Goal: Task Accomplishment & Management: Complete application form

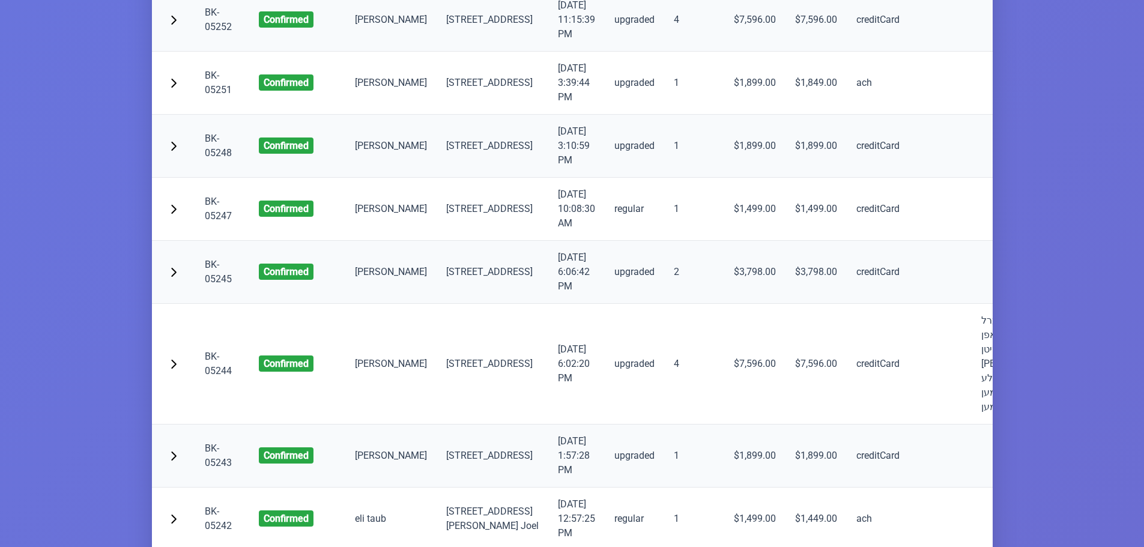
scroll to position [2582, 0]
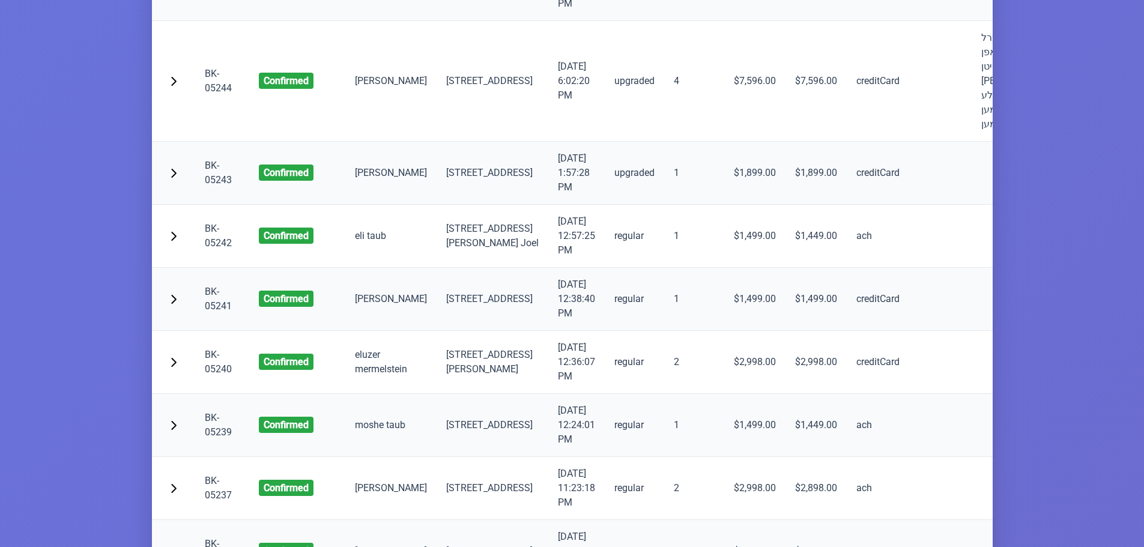
click at [211, 312] on link "BK-05241" at bounding box center [218, 299] width 27 height 26
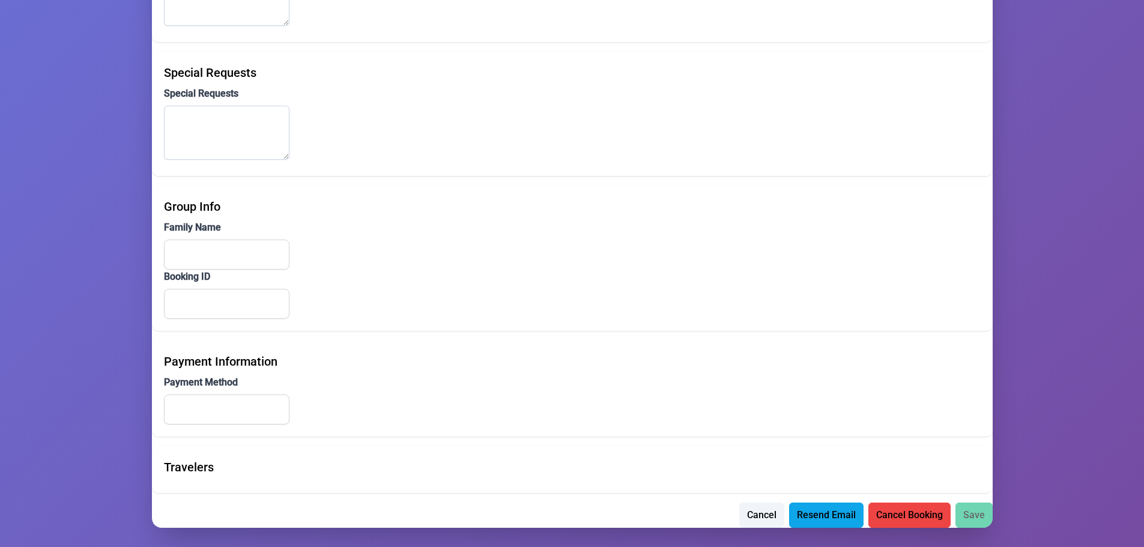
type input "Yanky"
type input "[PERSON_NAME]"
type input "[EMAIL_ADDRESS][DOMAIN_NAME]"
type input "[PHONE_NUMBER]"
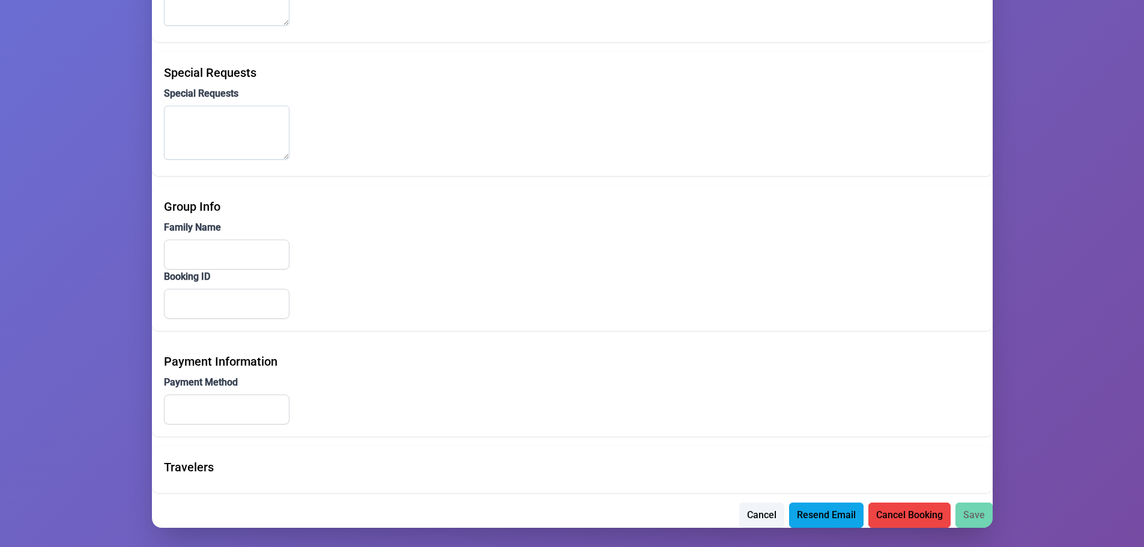
type input "[STREET_ADDRESS]"
type input "406"
type input "MONROE"
type input "NY"
type input "10950"
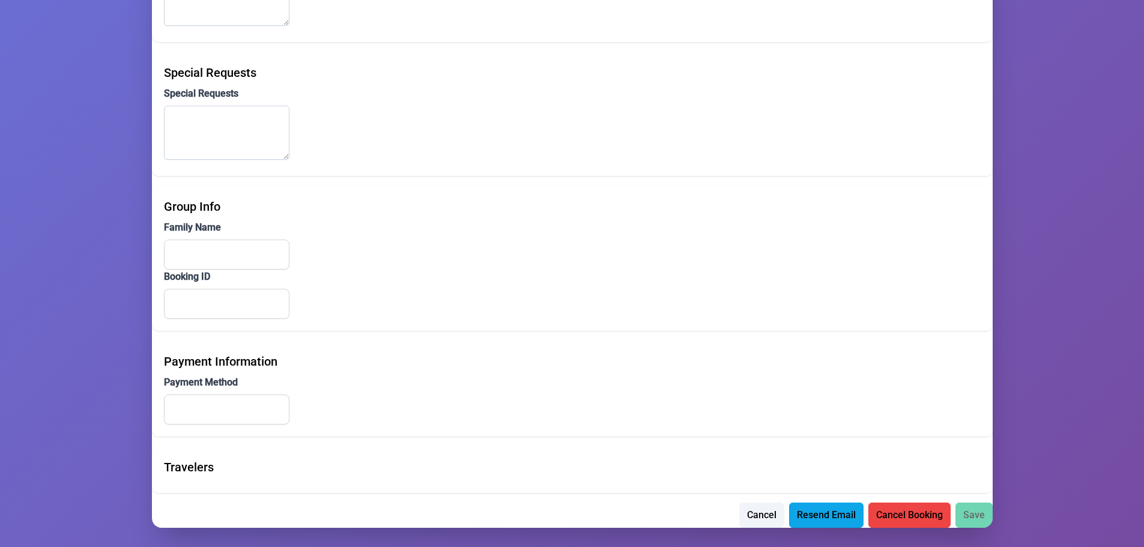
type input "אנגאר"
type input "BK-05164"
type input "creditCard"
click at [972, 515] on span "Save" at bounding box center [974, 514] width 22 height 14
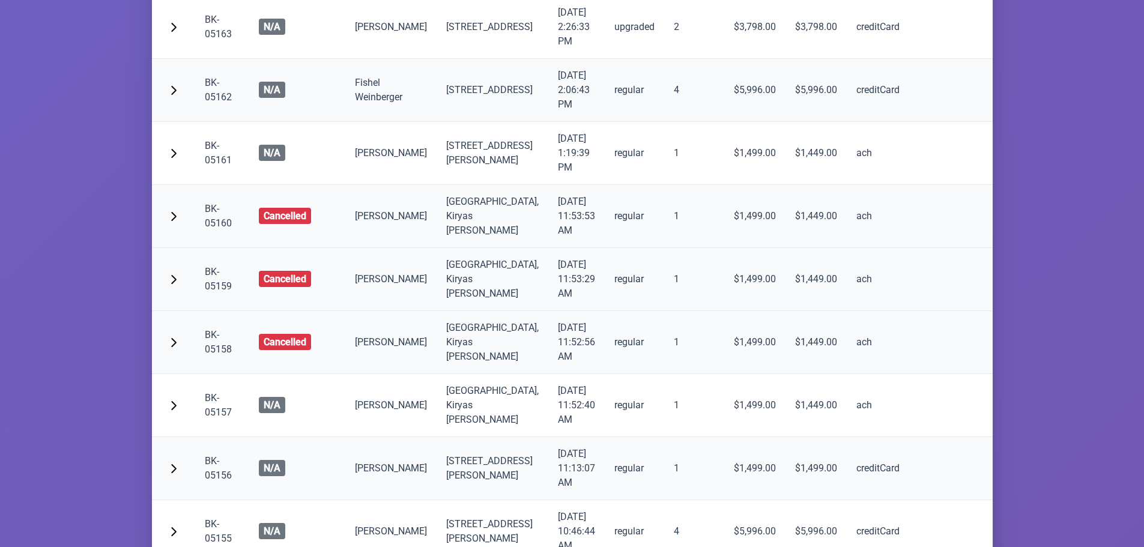
scroll to position [7330, 0]
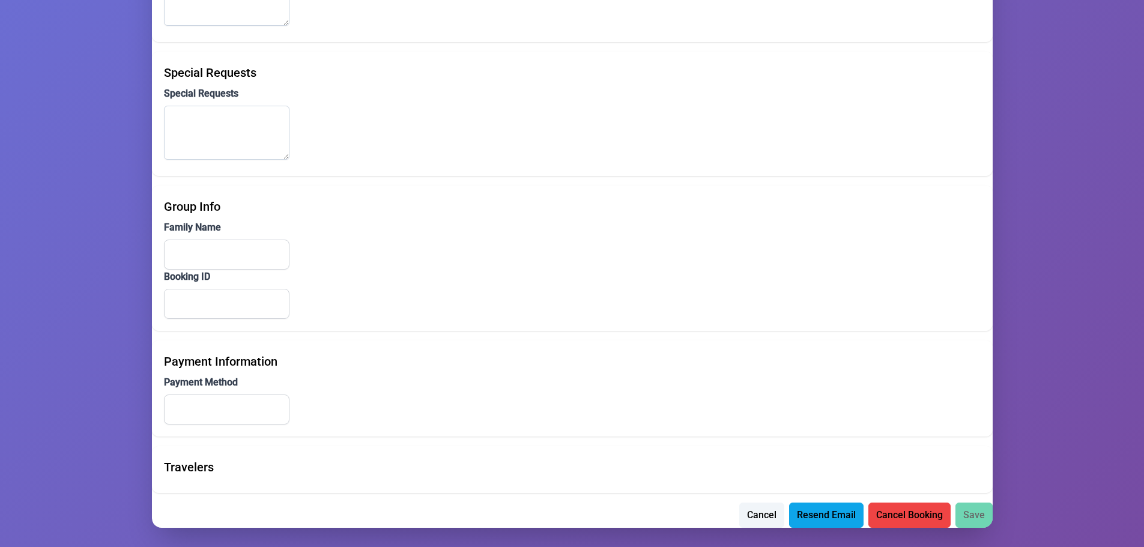
scroll to position [834, 0]
type input "[DEMOGRAPHIC_DATA]"
type input "Goldberger"
type input "[EMAIL_ADDRESS][DOMAIN_NAME]"
type input "[PHONE_NUMBER]"
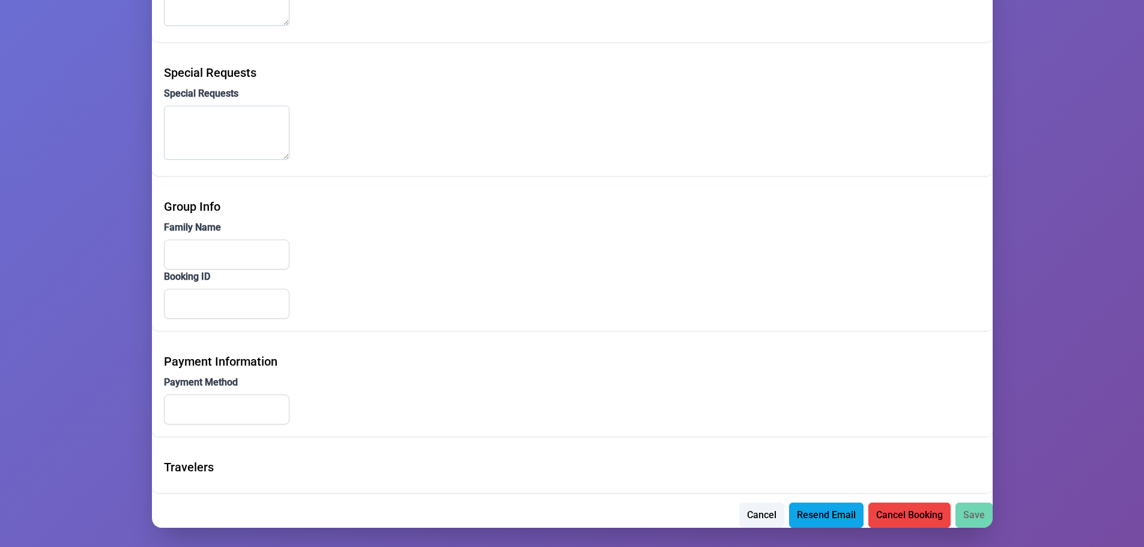
type input "[PHONE_NUMBER]"
type input "[STREET_ADDRESS]"
type input "Unit 402"
type input "[PERSON_NAME]"
type input "NY"
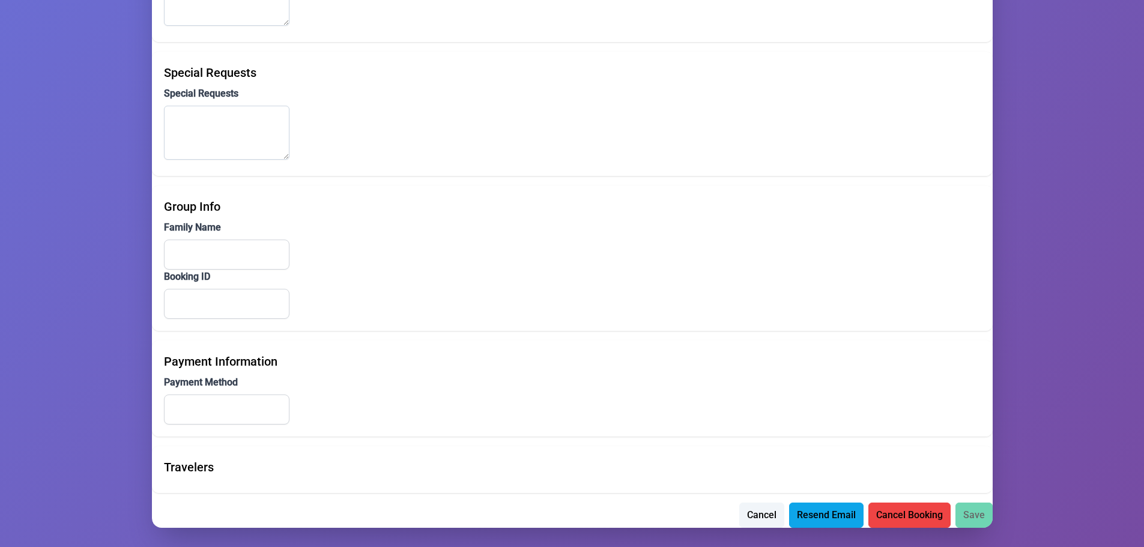
type input "10950"
type input "אונגאר"
type input "BK-00000"
type input "creditCard"
click at [972, 509] on span "Save" at bounding box center [974, 514] width 22 height 14
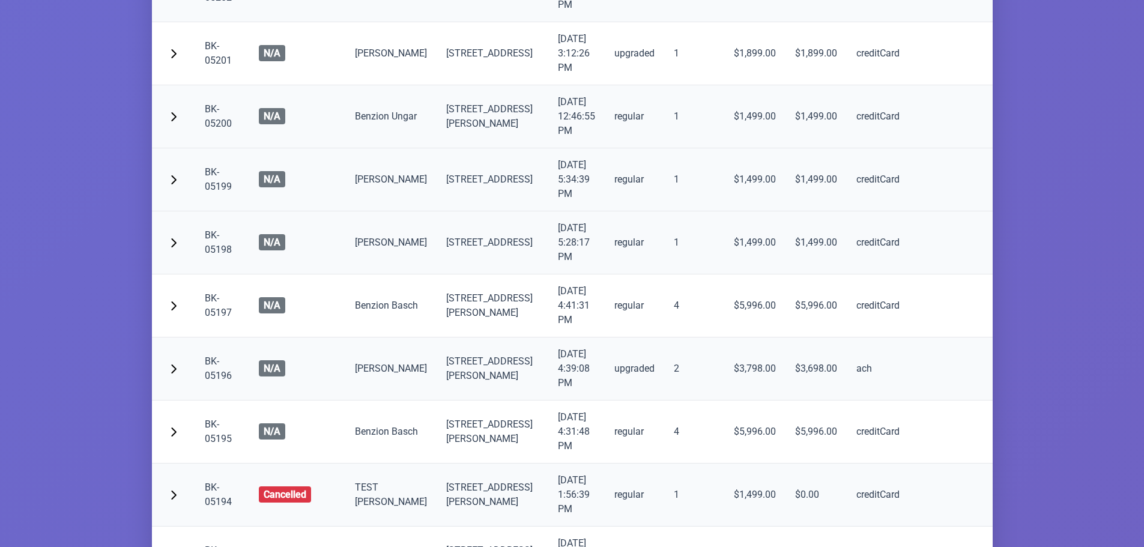
scroll to position [4925, 0]
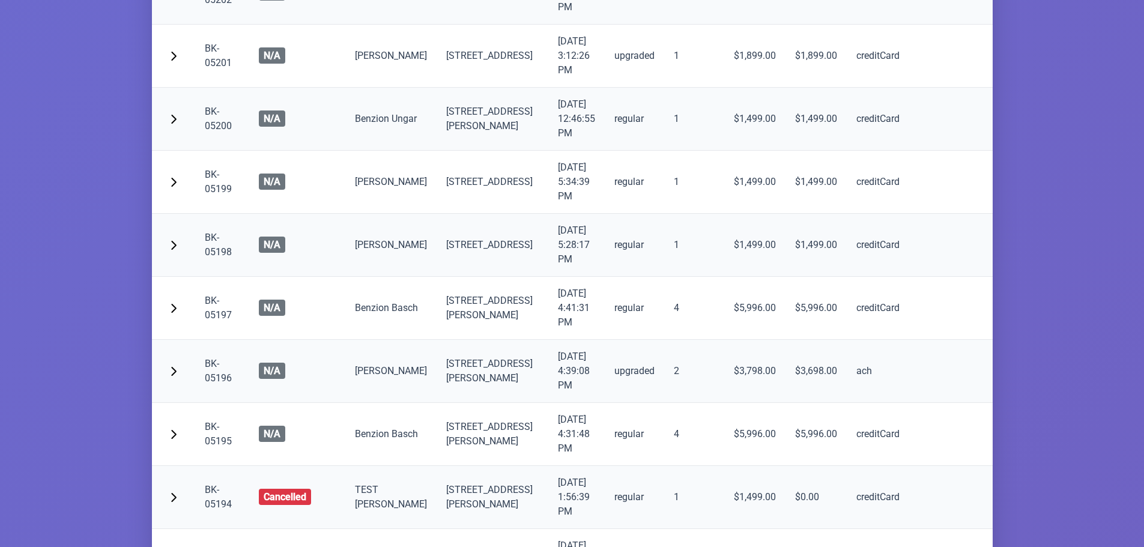
click at [217, 151] on td "BK-05200" at bounding box center [222, 119] width 54 height 63
click at [217, 132] on link "BK-05200" at bounding box center [218, 119] width 27 height 26
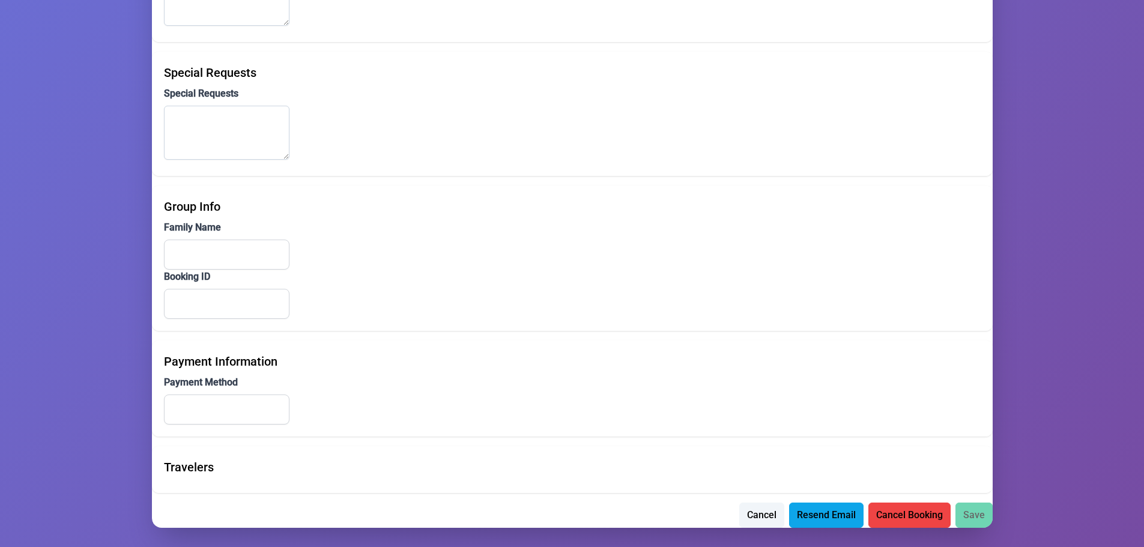
scroll to position [834, 0]
type input "[PERSON_NAME]"
type input "[EMAIL_ADDRESS][DOMAIN_NAME]"
type input "[PHONE_NUMBER]"
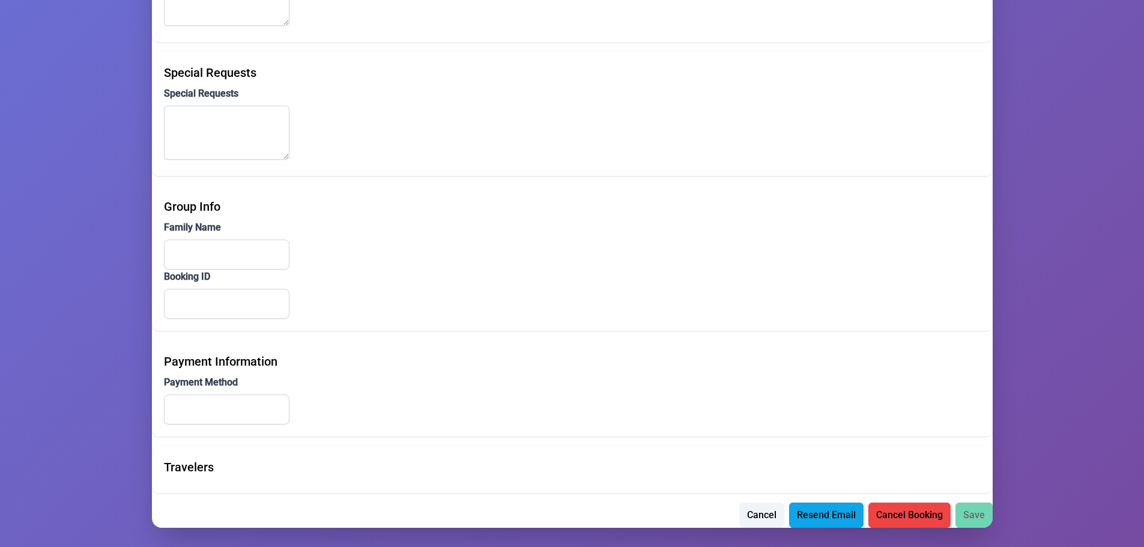
type input "[PHONE_NUMBER]"
type input "[STREET_ADDRESS][PERSON_NAME]"
type input "102"
type input "Monroe"
type input "NY"
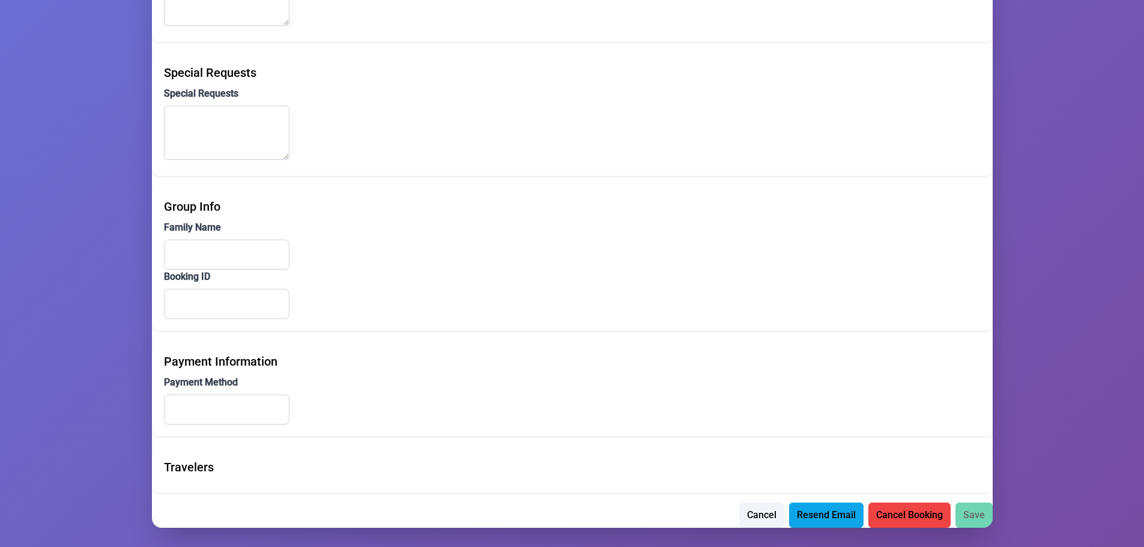
type input "10950"
type input "אונגאר"
type input "BK-05198"
type input "creditCard"
click at [977, 512] on span "Save" at bounding box center [974, 514] width 22 height 14
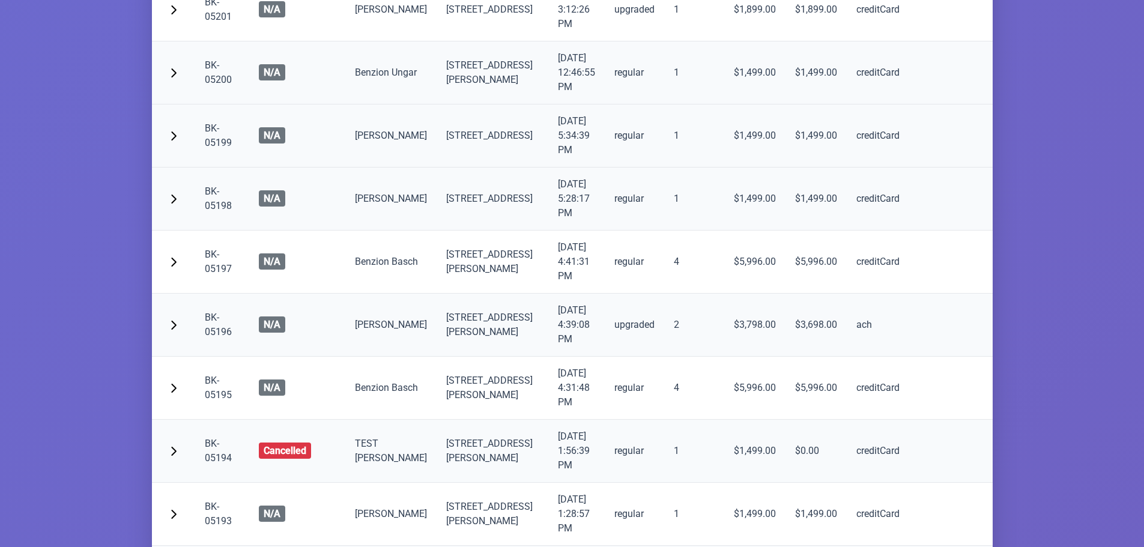
scroll to position [4970, 0]
click at [213, 213] on link "BK-05198" at bounding box center [218, 200] width 27 height 26
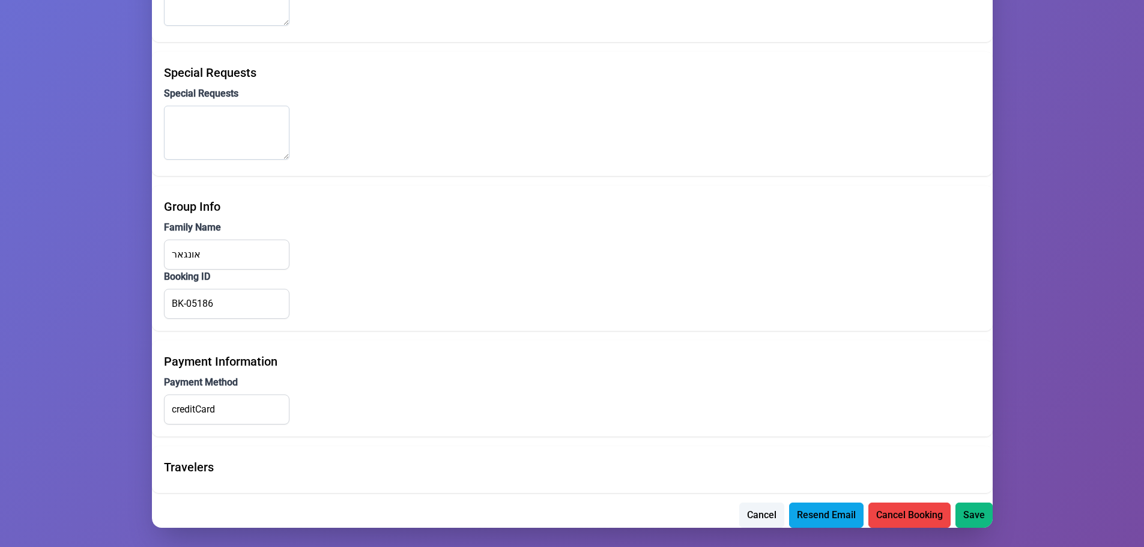
click at [975, 514] on span "Save" at bounding box center [974, 514] width 22 height 14
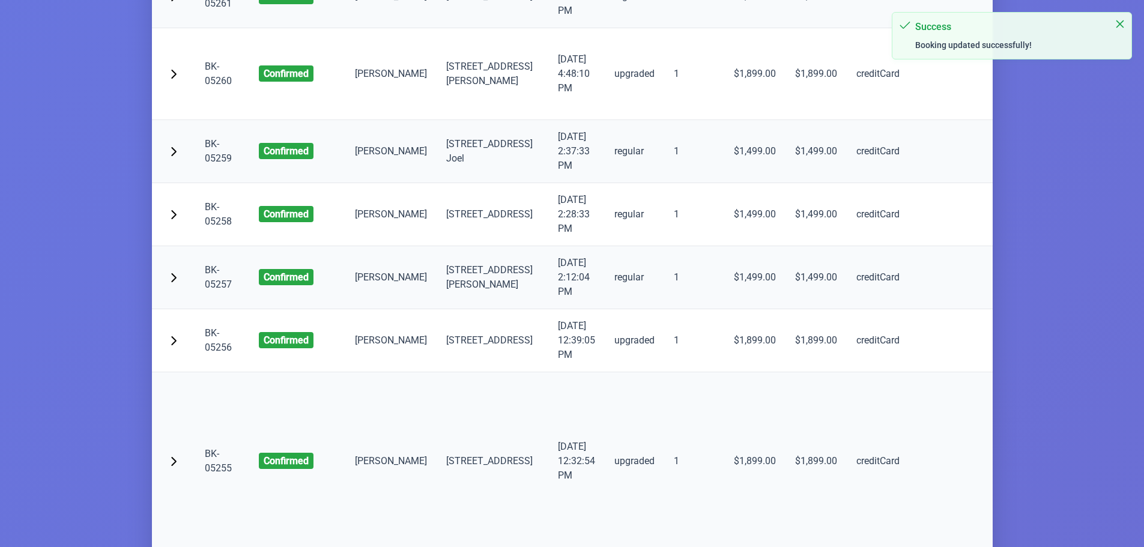
drag, startPoint x: 222, startPoint y: 368, endPoint x: 222, endPoint y: 398, distance: 30.0
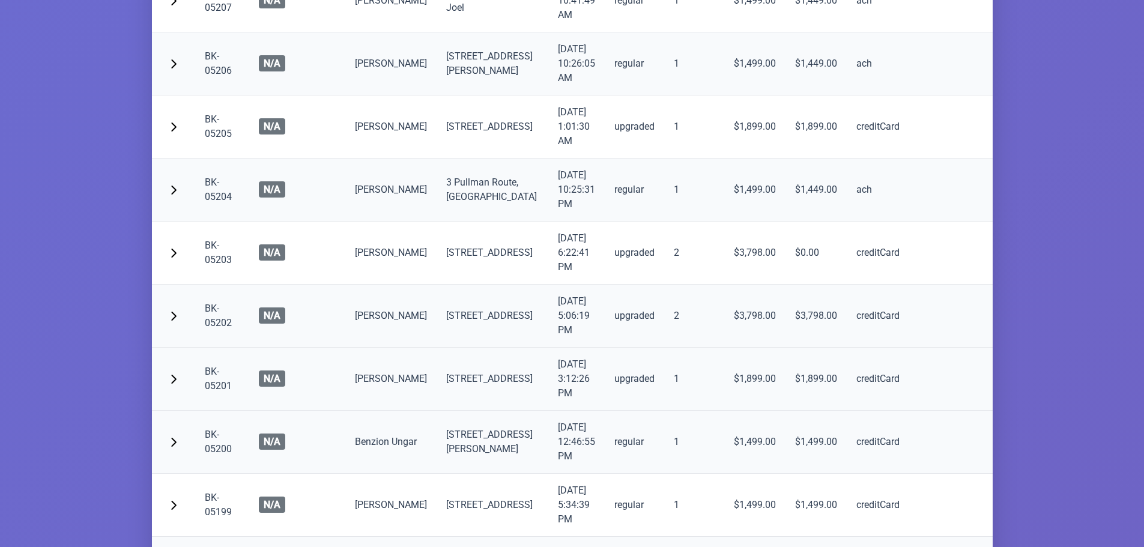
scroll to position [4807, 0]
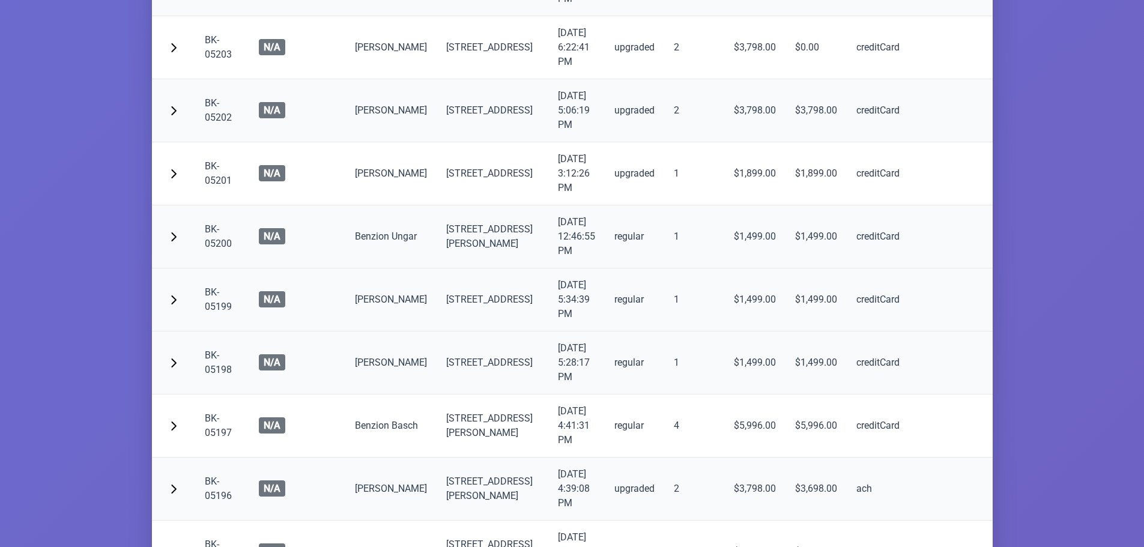
click at [216, 332] on td "BK-05199" at bounding box center [222, 299] width 54 height 63
click at [220, 312] on link "BK-05199" at bounding box center [218, 299] width 27 height 26
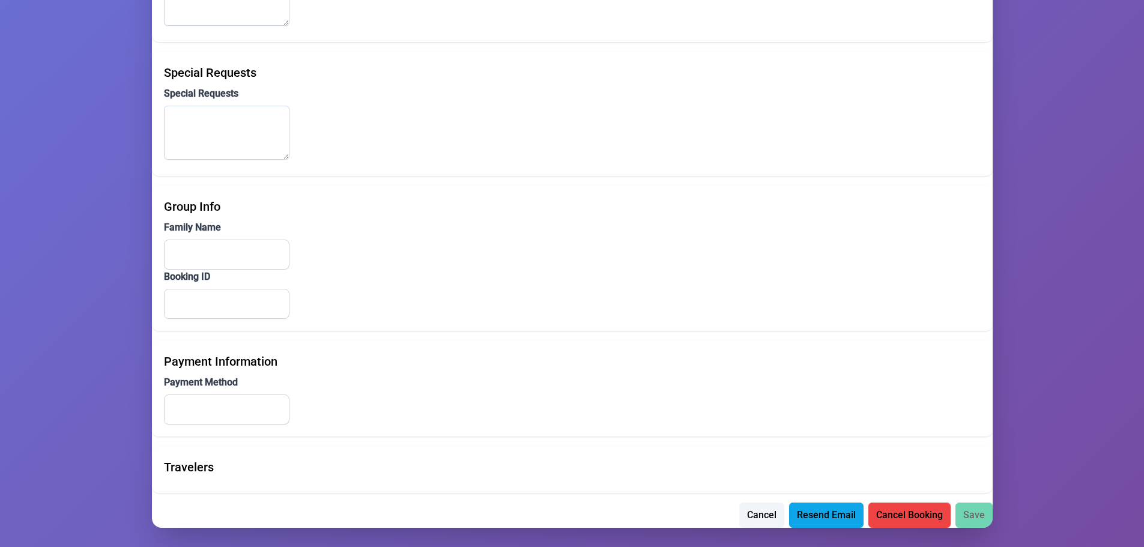
scroll to position [834, 0]
type input "[PERSON_NAME]"
type input "[EMAIL_ADDRESS][DOMAIN_NAME]"
type input "[PHONE_NUMBER]"
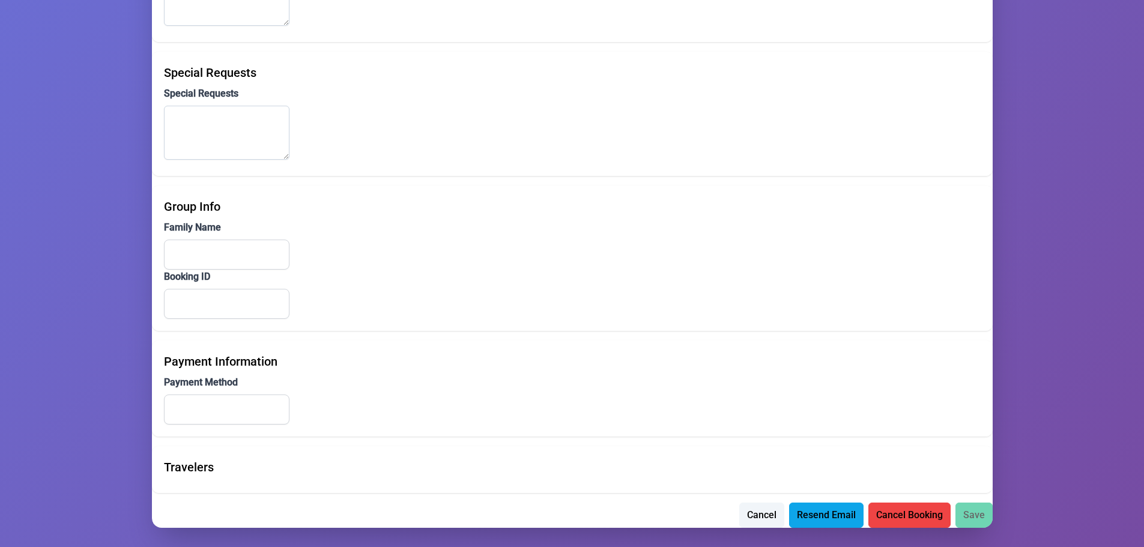
type input "[PHONE_NUMBER]"
type input "[STREET_ADDRESS]"
type input "302"
type input "Monroe"
type input "NY"
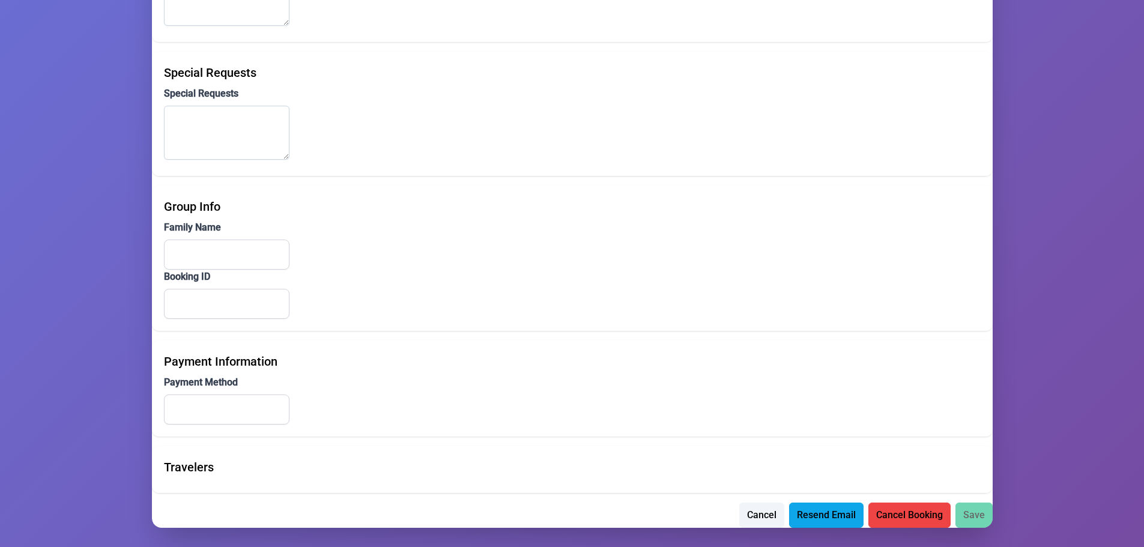
type input "10950"
type input "אונגאר"
type input "BK-05186"
type input "creditCard"
click at [970, 521] on span "Save" at bounding box center [974, 514] width 22 height 14
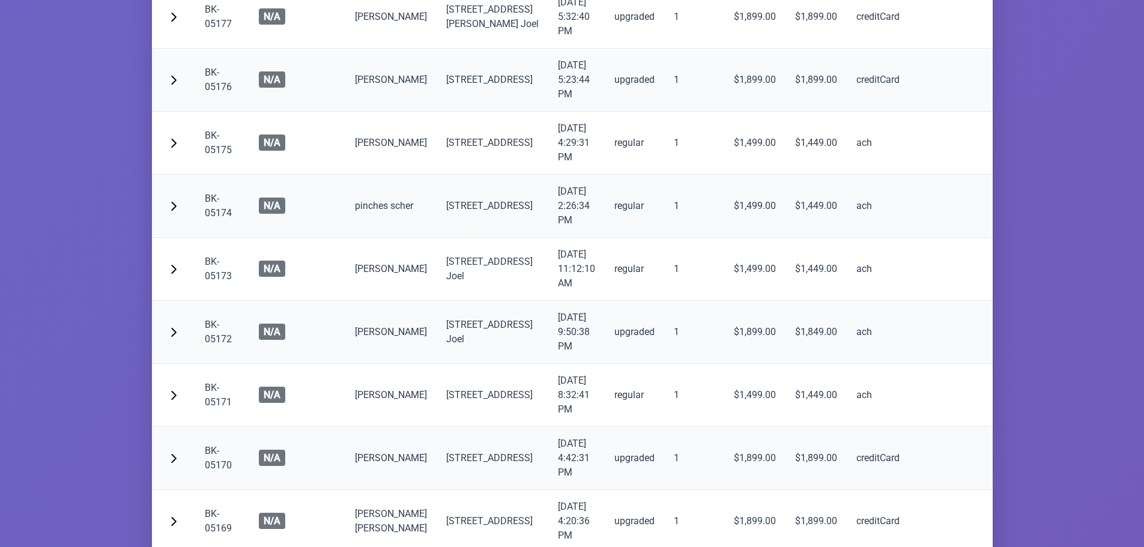
scroll to position [6606, 0]
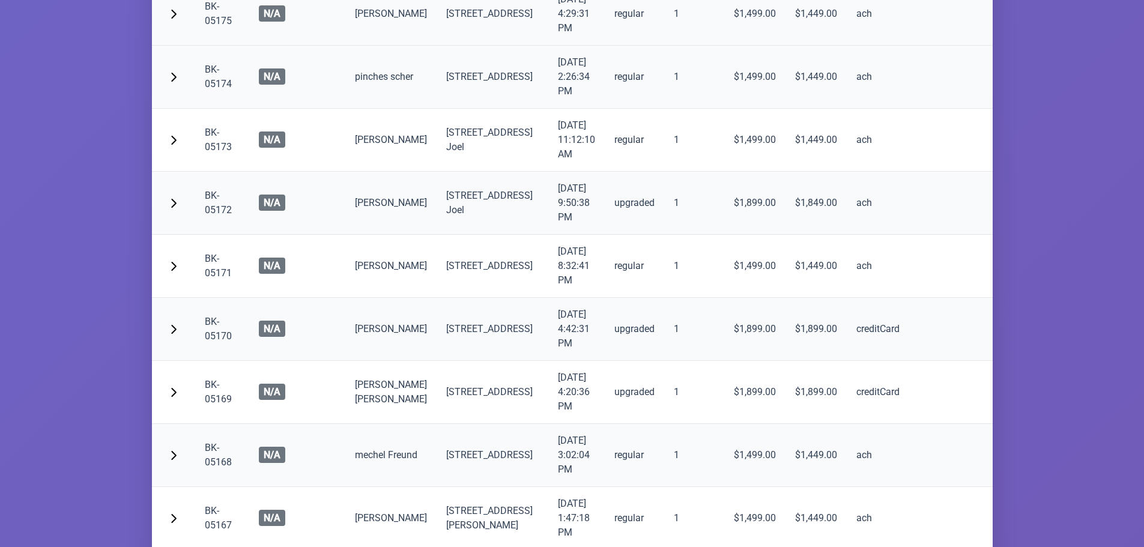
click at [214, 26] on link "BK-05175" at bounding box center [218, 14] width 27 height 26
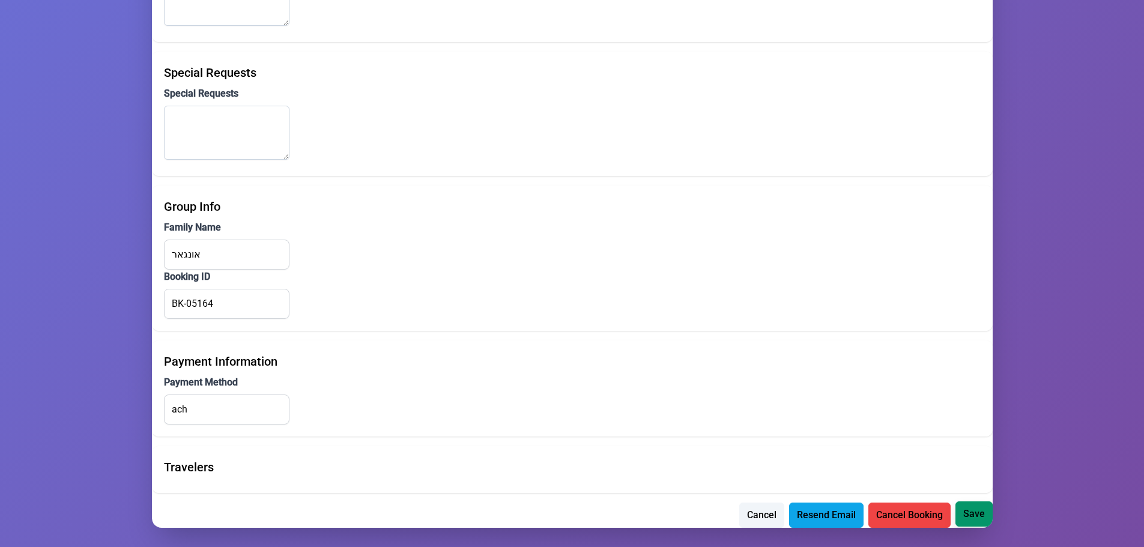
click at [983, 515] on span "Save" at bounding box center [974, 514] width 22 height 14
